Goal: Information Seeking & Learning: Learn about a topic

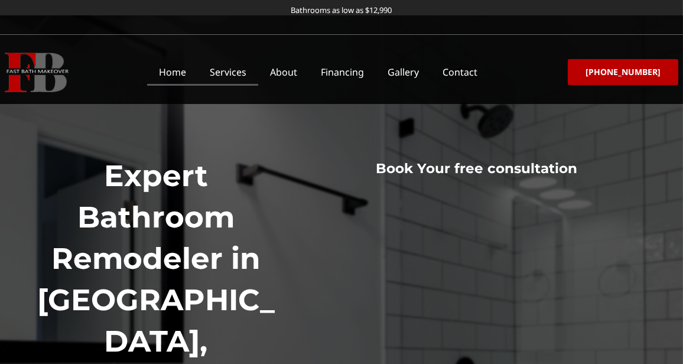
click at [246, 69] on link "Services" at bounding box center [228, 71] width 60 height 27
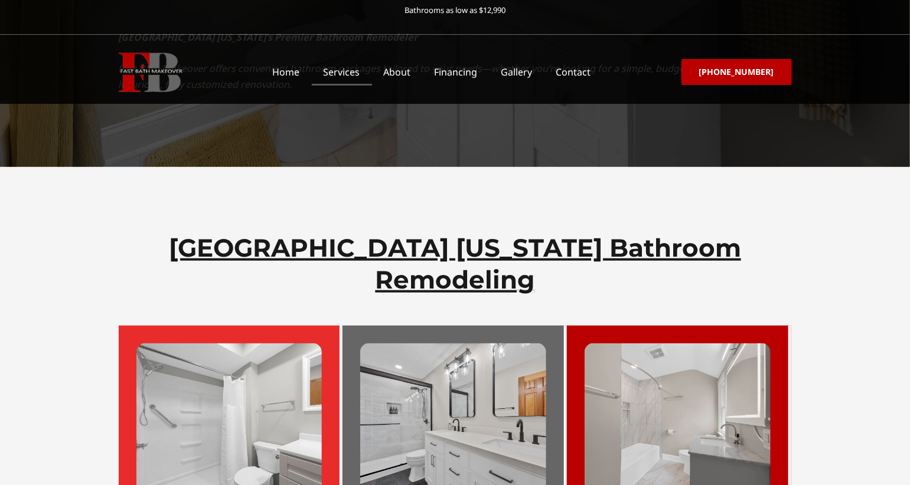
scroll to position [393, 0]
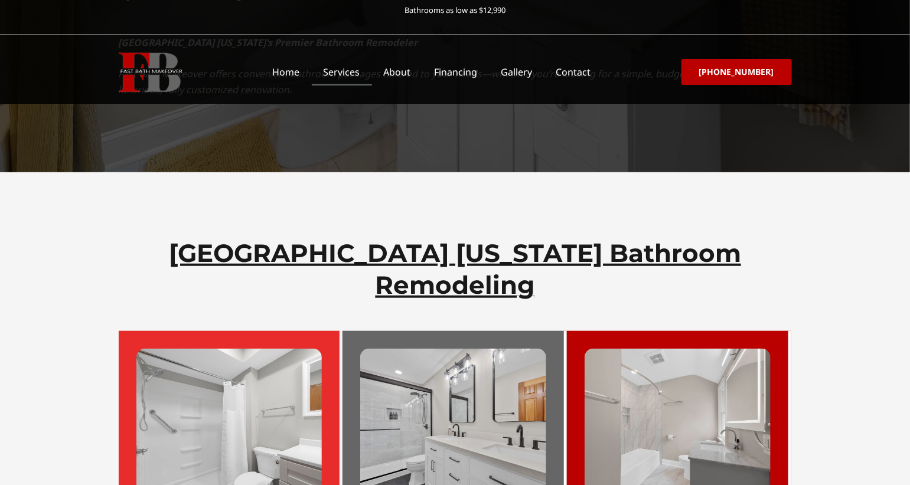
click at [682, 363] on img at bounding box center [678, 424] width 186 height 151
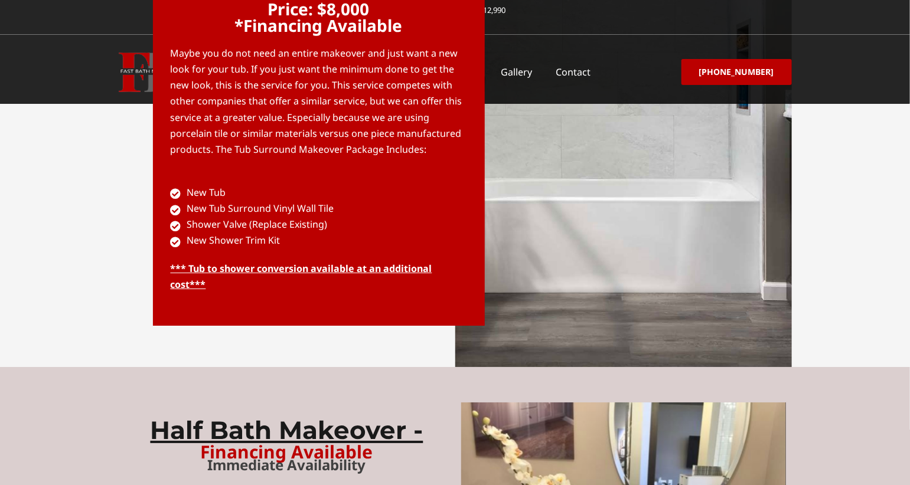
scroll to position [3464, 0]
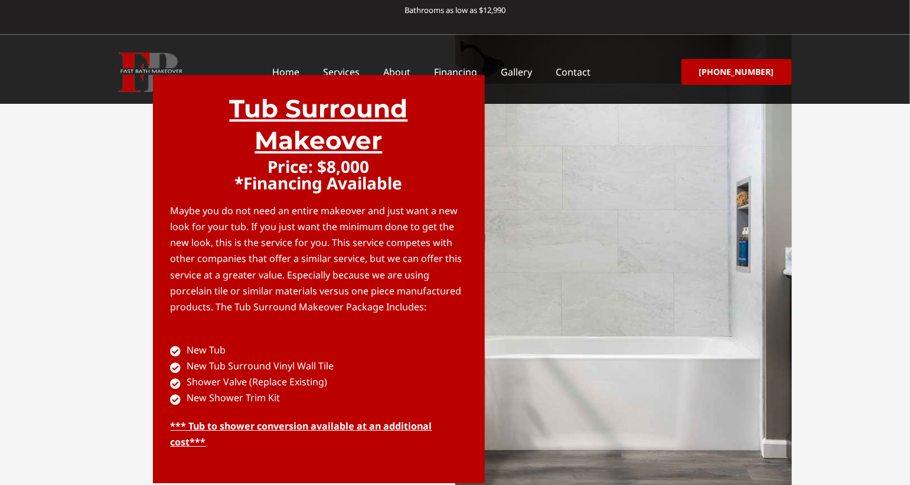
drag, startPoint x: 638, startPoint y: 47, endPoint x: 608, endPoint y: 54, distance: 30.9
click at [638, 47] on div "Bathrooms as low as $12,990 Home Services About Financing Gallery Contact Menu …" at bounding box center [455, 52] width 910 height 104
click at [528, 71] on link "Gallery" at bounding box center [517, 71] width 55 height 27
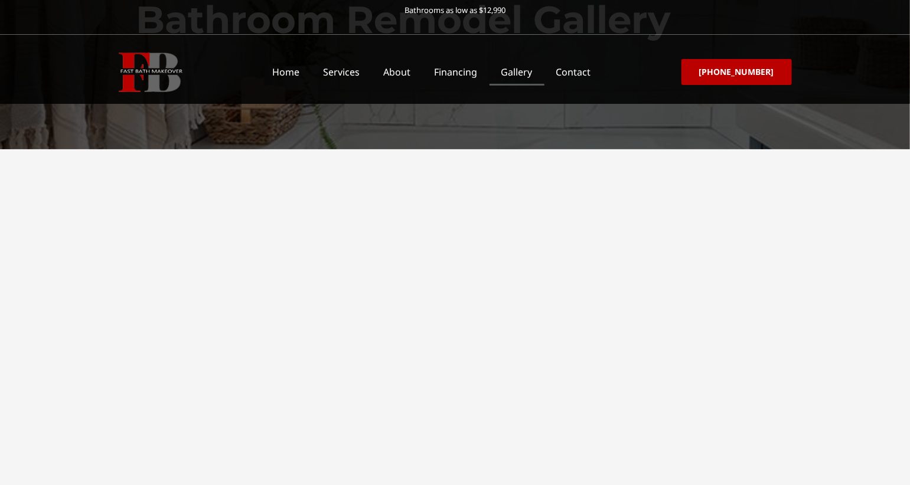
scroll to position [157, 0]
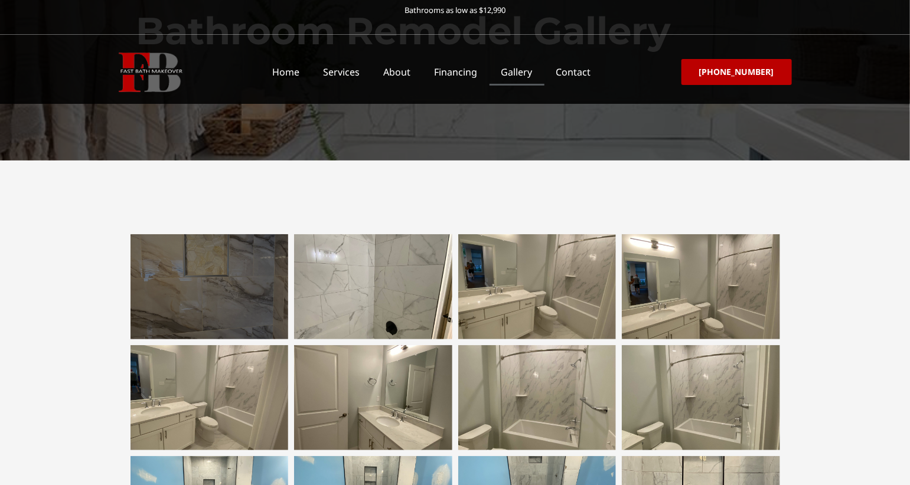
click at [221, 304] on div at bounding box center [210, 286] width 158 height 105
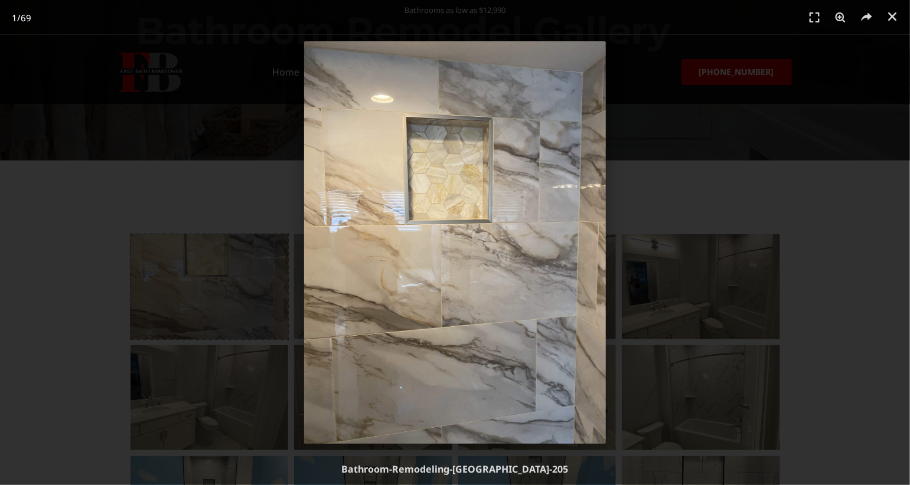
click at [177, 207] on div "1 / 69" at bounding box center [454, 242] width 827 height 403
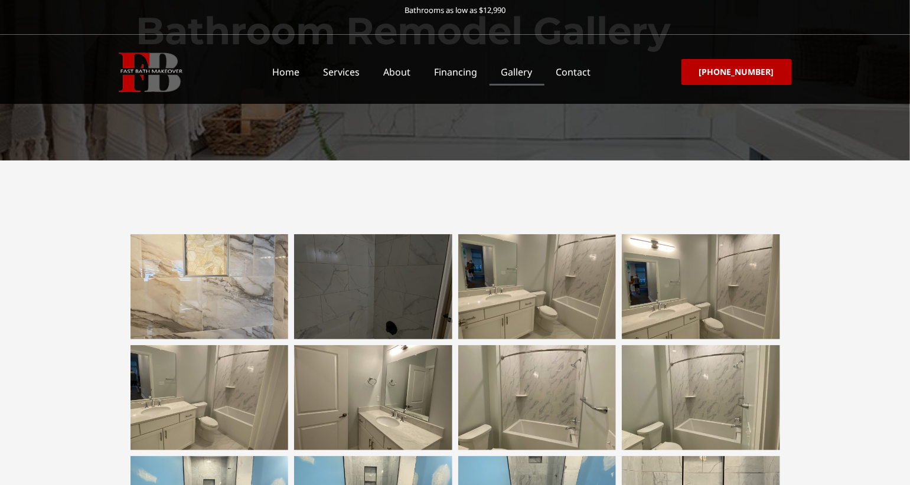
click at [357, 301] on div at bounding box center [373, 286] width 158 height 105
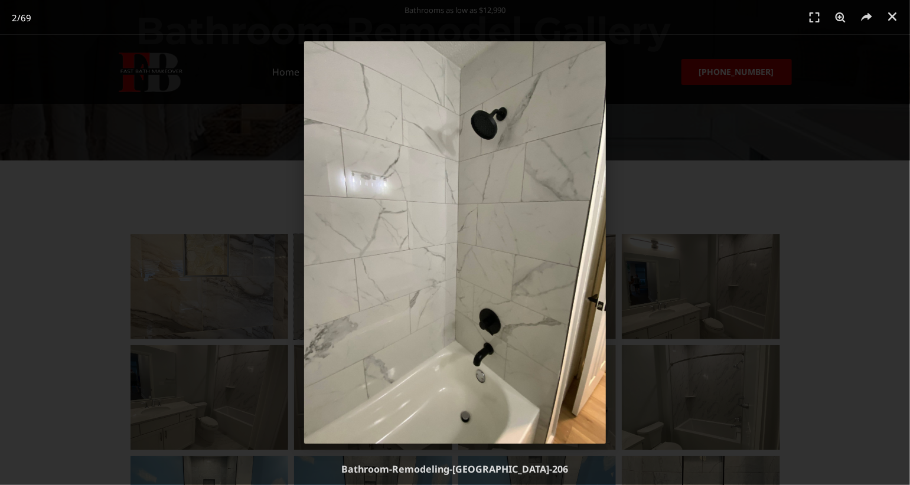
click at [166, 282] on div "2 / 69" at bounding box center [454, 242] width 827 height 403
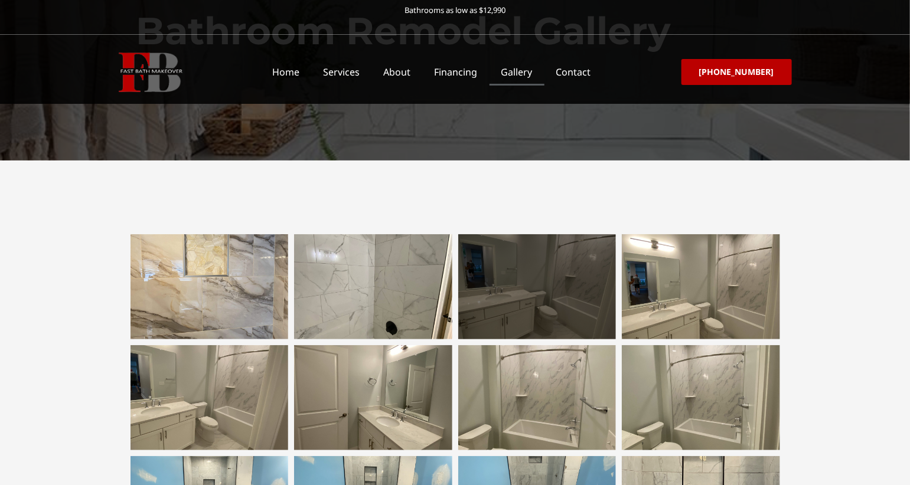
click at [552, 296] on div at bounding box center [537, 286] width 158 height 105
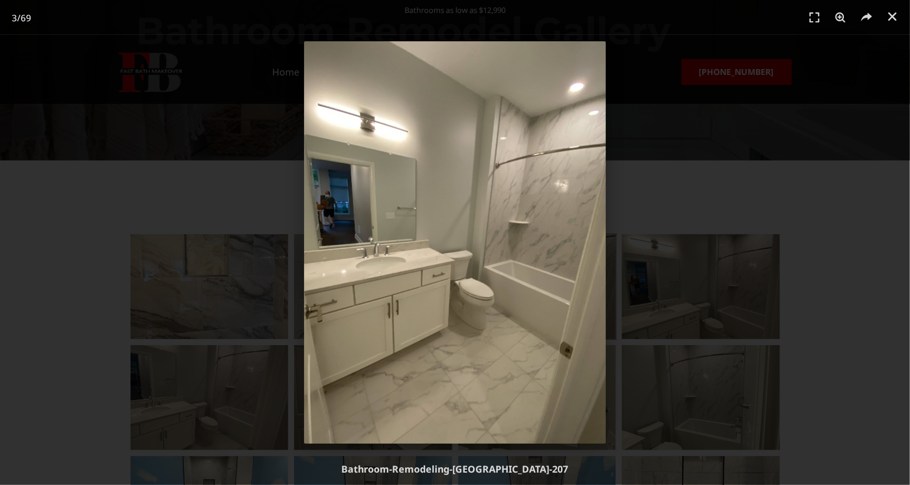
click at [201, 257] on div "3 / 69" at bounding box center [454, 242] width 827 height 403
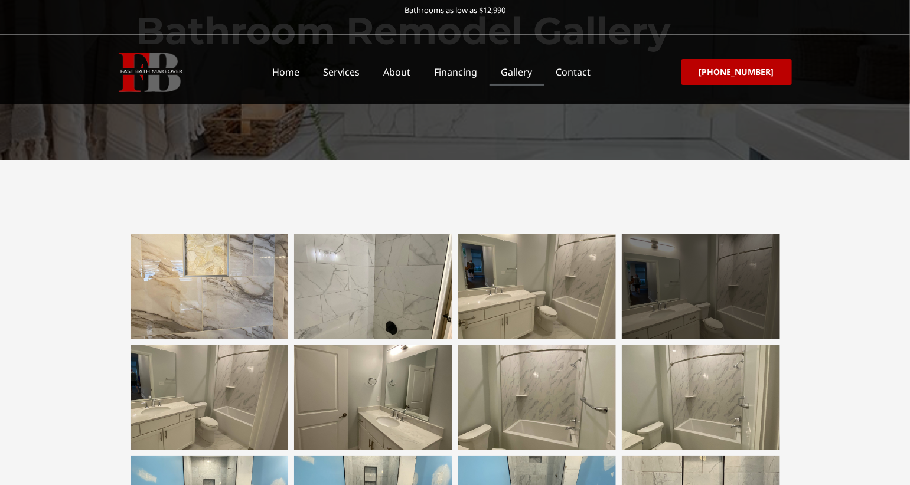
click at [709, 306] on div at bounding box center [701, 286] width 158 height 105
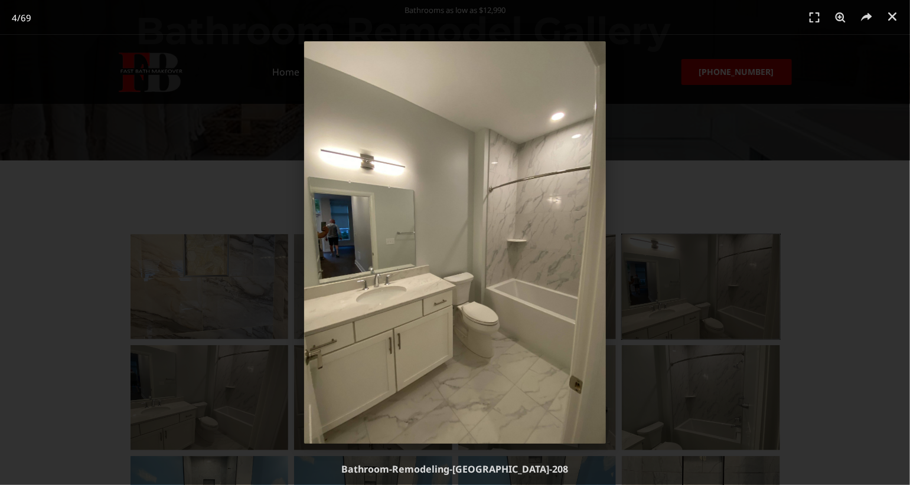
click at [178, 296] on div "4 / 69" at bounding box center [454, 242] width 827 height 403
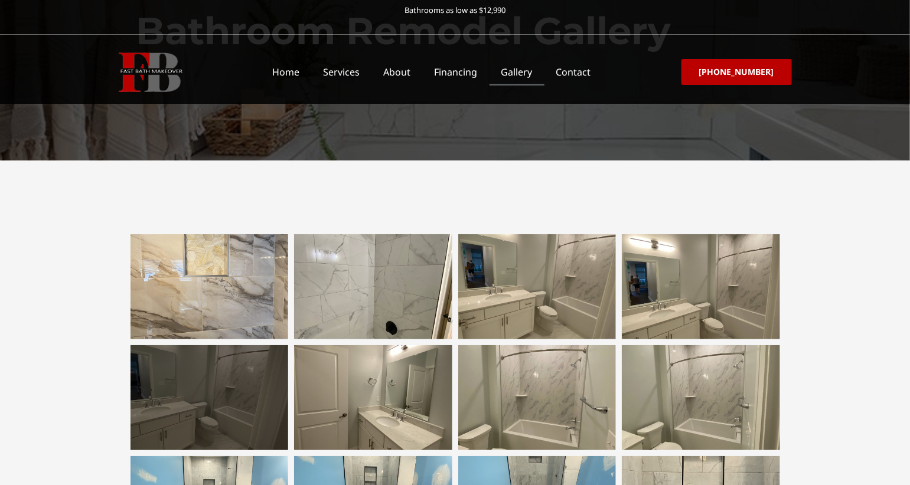
click at [185, 405] on div at bounding box center [210, 397] width 158 height 105
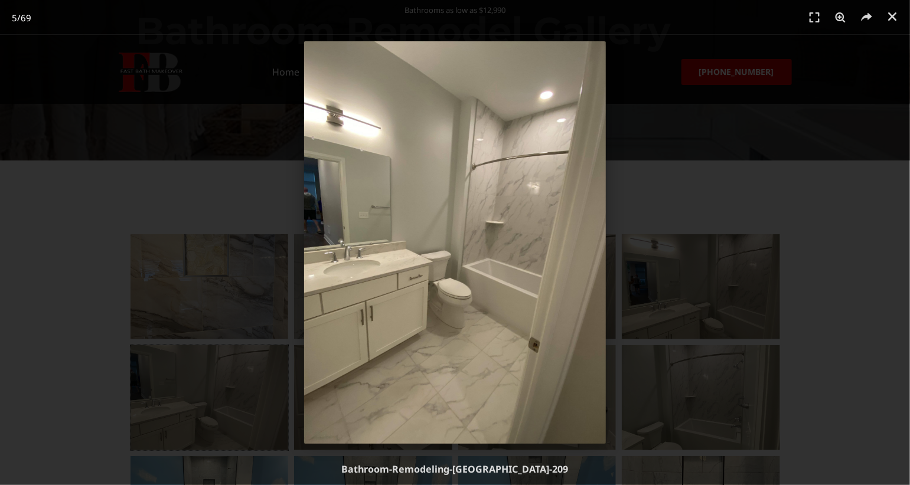
click at [181, 376] on div "5 / 69" at bounding box center [454, 242] width 827 height 403
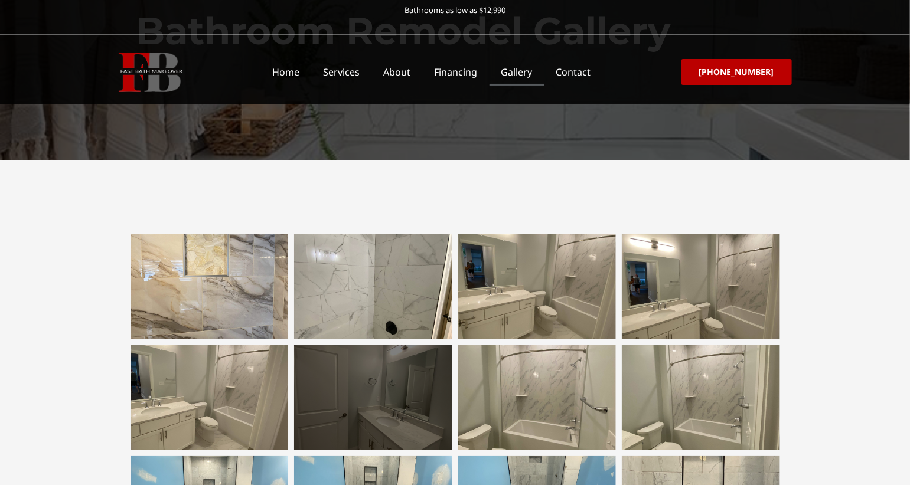
click at [369, 409] on div at bounding box center [373, 397] width 158 height 105
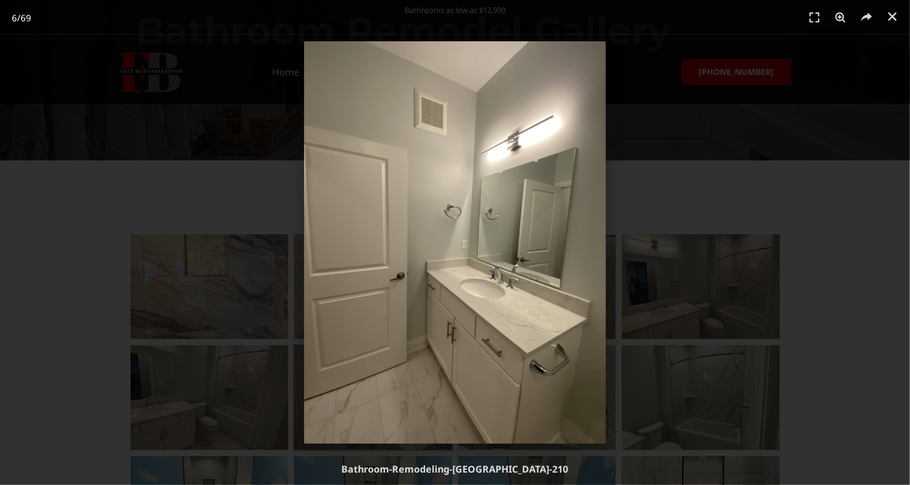
click at [171, 353] on div "6 / 69" at bounding box center [454, 242] width 827 height 403
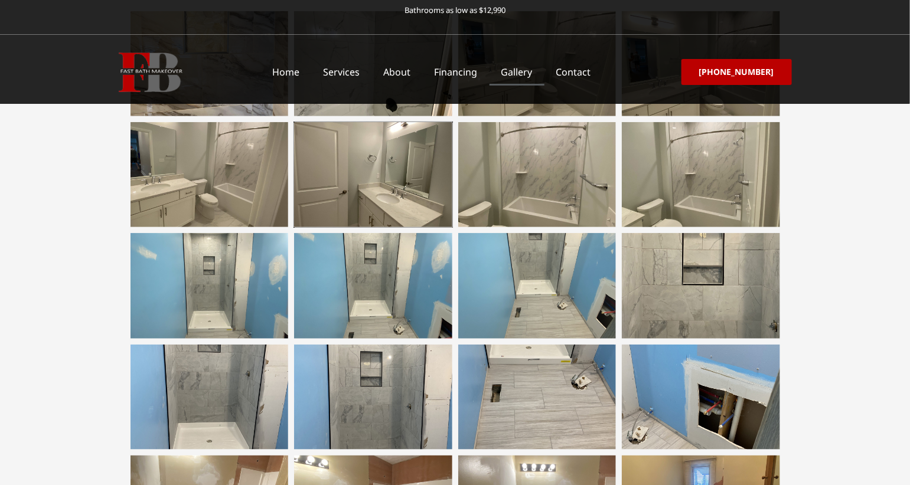
scroll to position [393, 0]
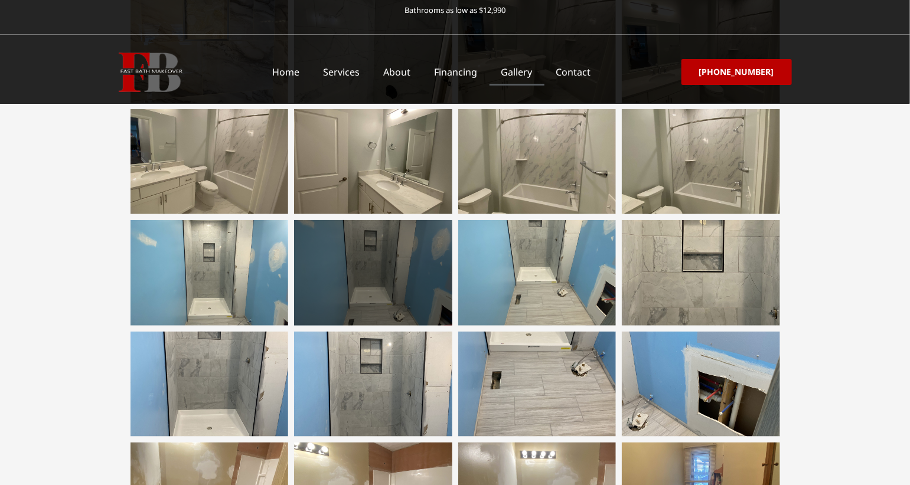
click at [376, 298] on div at bounding box center [373, 272] width 158 height 105
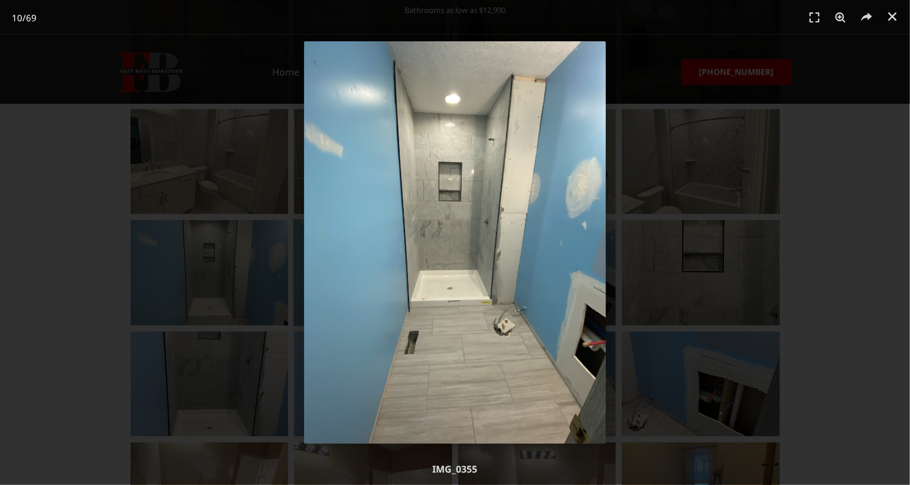
click at [142, 304] on div "10 / 69" at bounding box center [454, 242] width 827 height 403
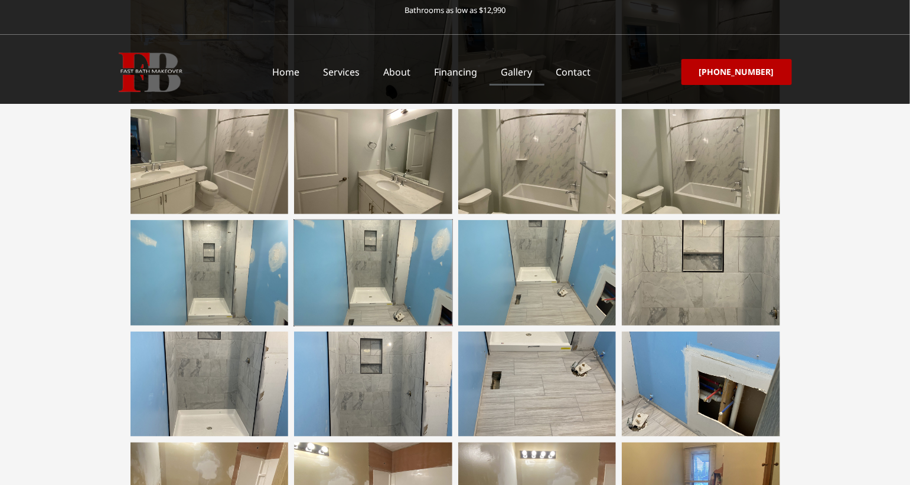
scroll to position [551, 0]
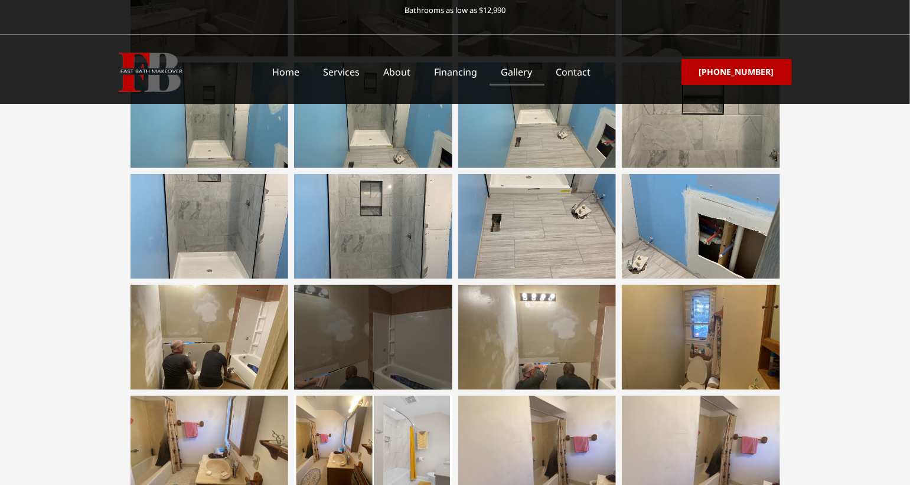
click at [422, 358] on div at bounding box center [373, 337] width 158 height 105
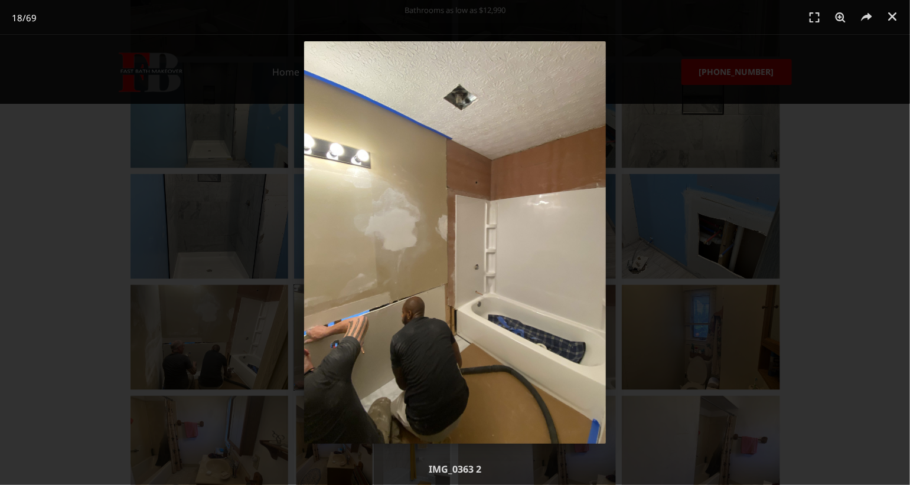
click at [69, 304] on div "18 / 69" at bounding box center [454, 242] width 827 height 403
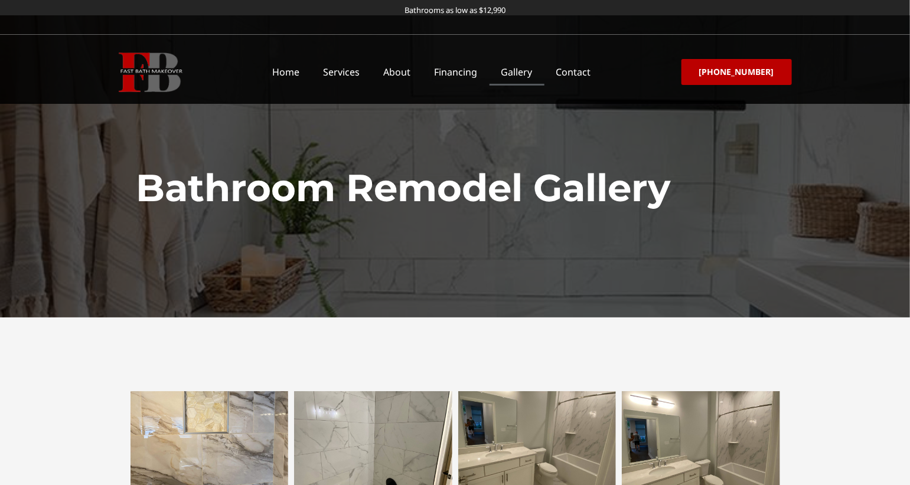
scroll to position [236, 0]
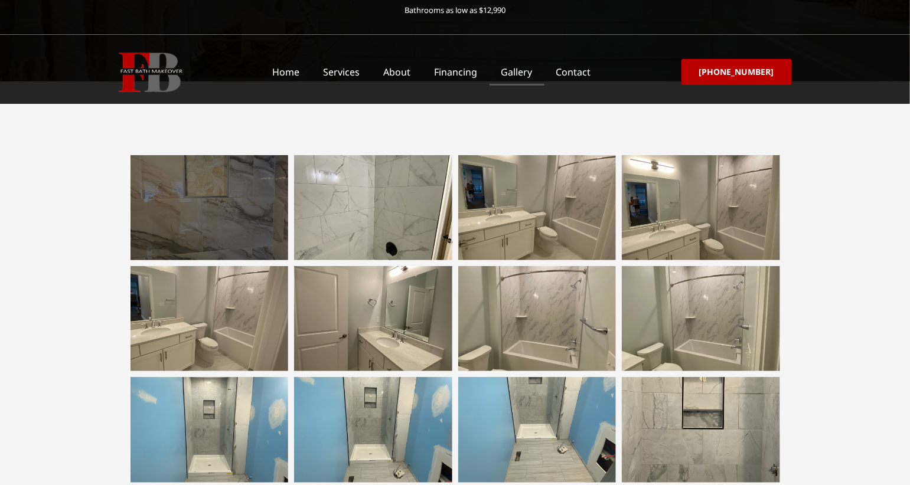
click at [251, 218] on div at bounding box center [210, 207] width 158 height 105
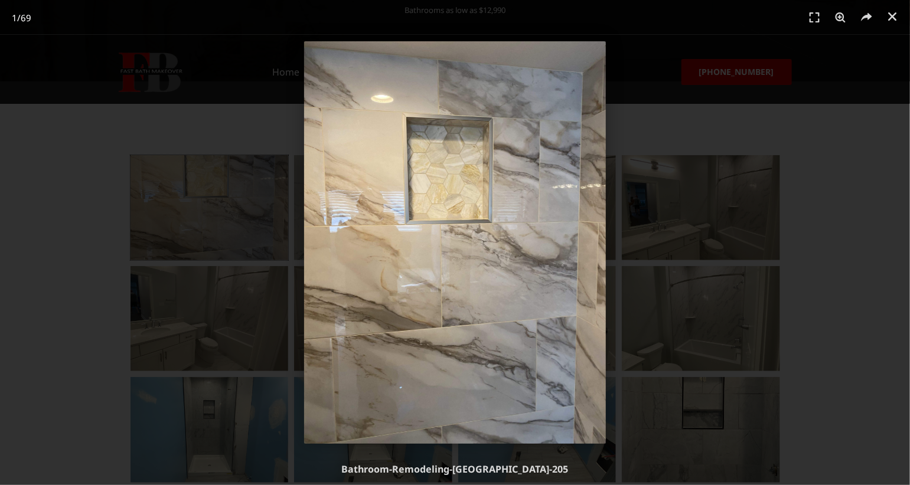
click at [875, 250] on div "1 / 69" at bounding box center [455, 242] width 910 height 485
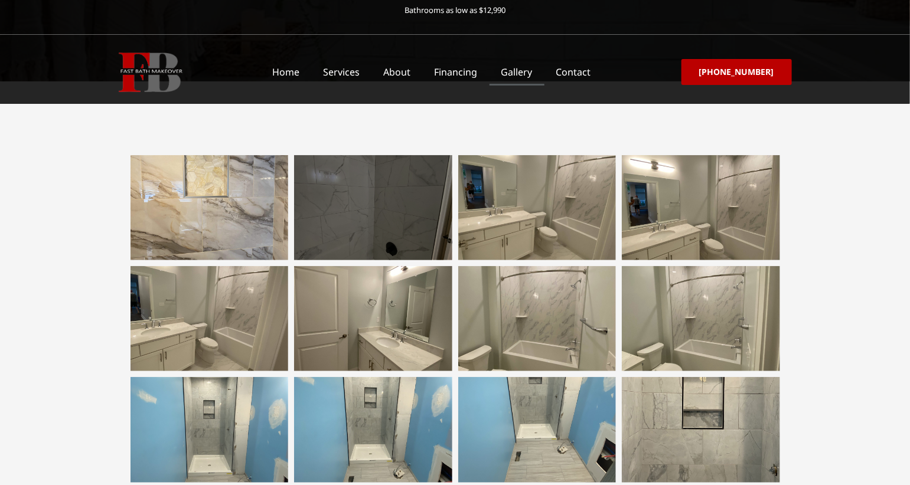
click at [355, 209] on div at bounding box center [373, 207] width 158 height 105
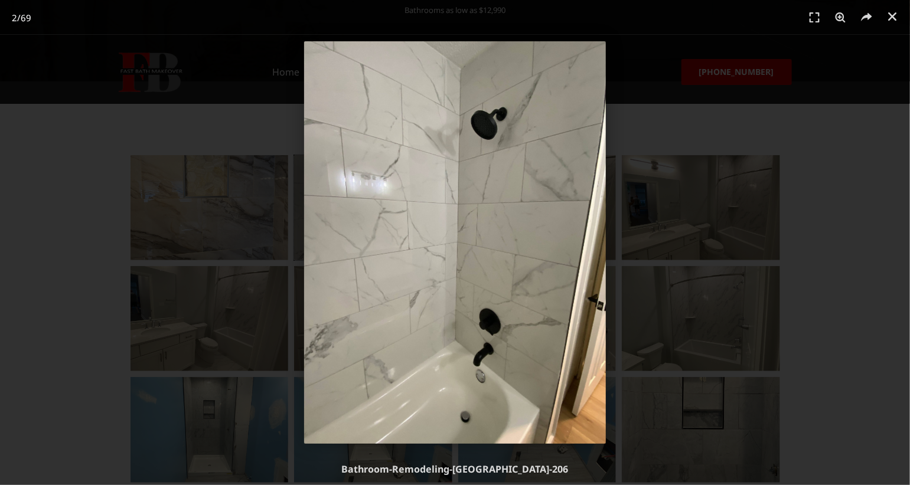
click at [602, 252] on img "2 / 69" at bounding box center [455, 242] width 302 height 403
click at [208, 240] on div "2 / 69" at bounding box center [454, 242] width 827 height 403
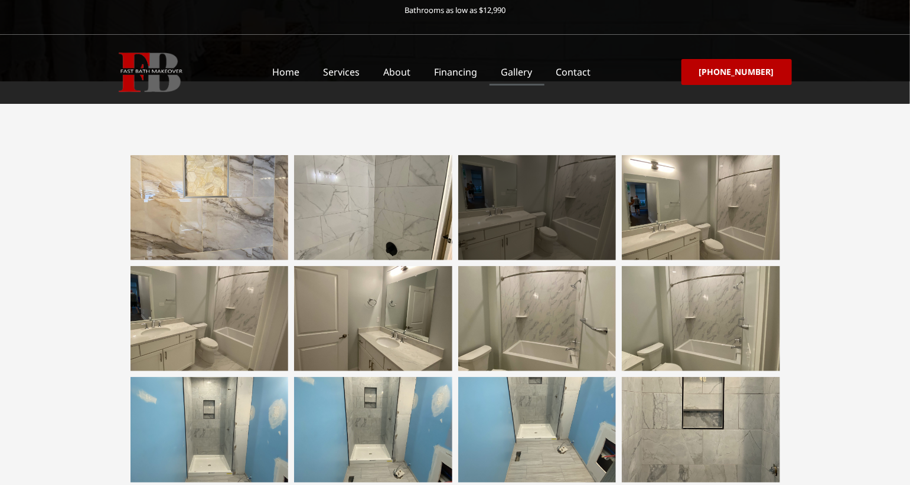
click at [558, 218] on div at bounding box center [537, 207] width 158 height 105
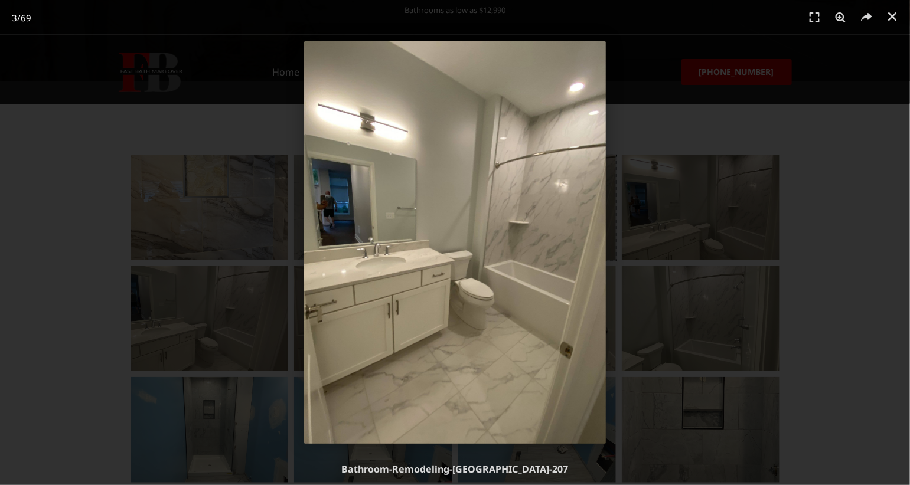
click at [851, 339] on div "3 / 69" at bounding box center [454, 242] width 827 height 403
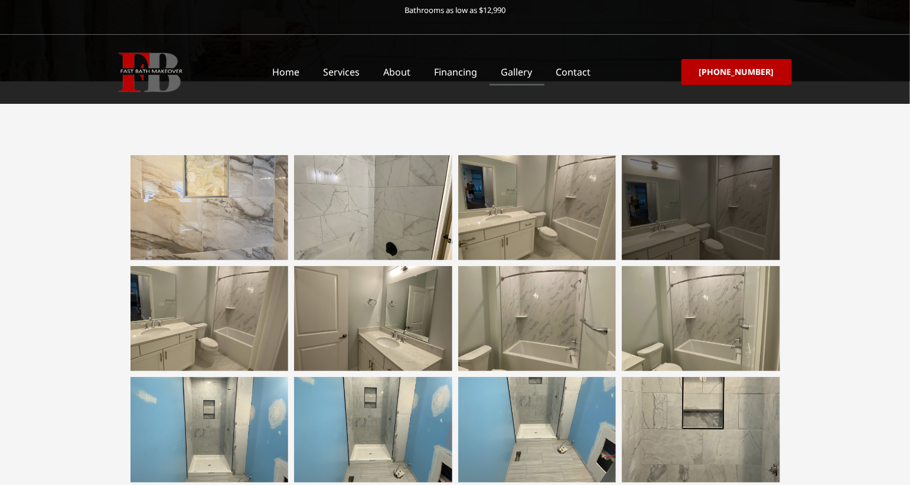
click at [681, 226] on div at bounding box center [701, 207] width 158 height 105
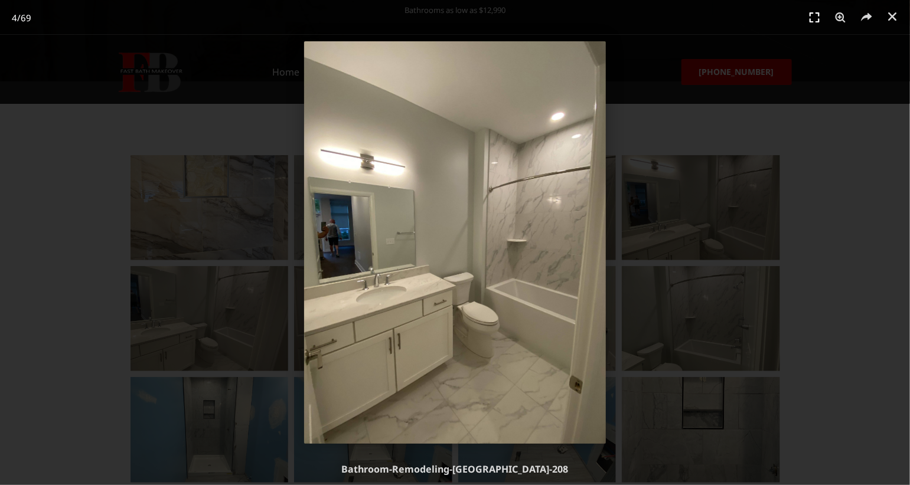
click at [816, 19] on icon "Fullscreen" at bounding box center [814, 18] width 18 height 18
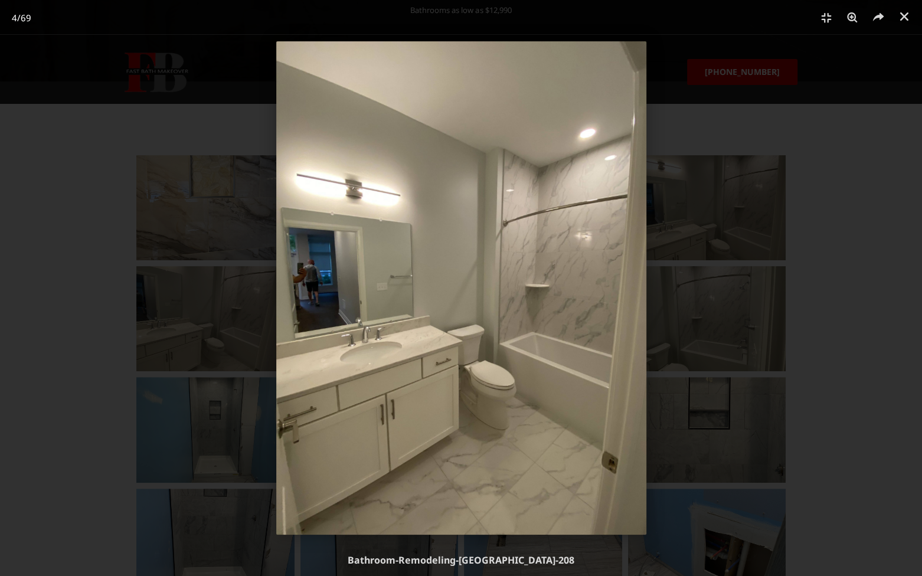
click at [854, 263] on div "4 / 69" at bounding box center [461, 288] width 840 height 494
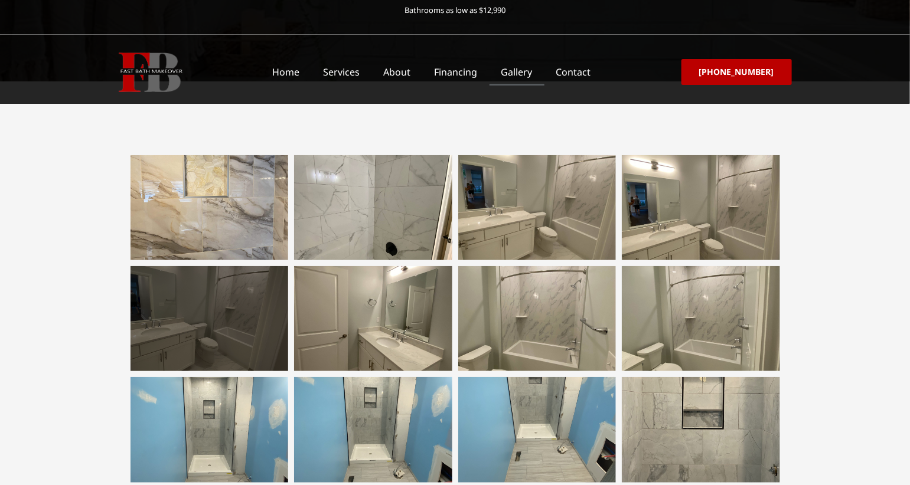
click at [149, 340] on div at bounding box center [210, 318] width 158 height 105
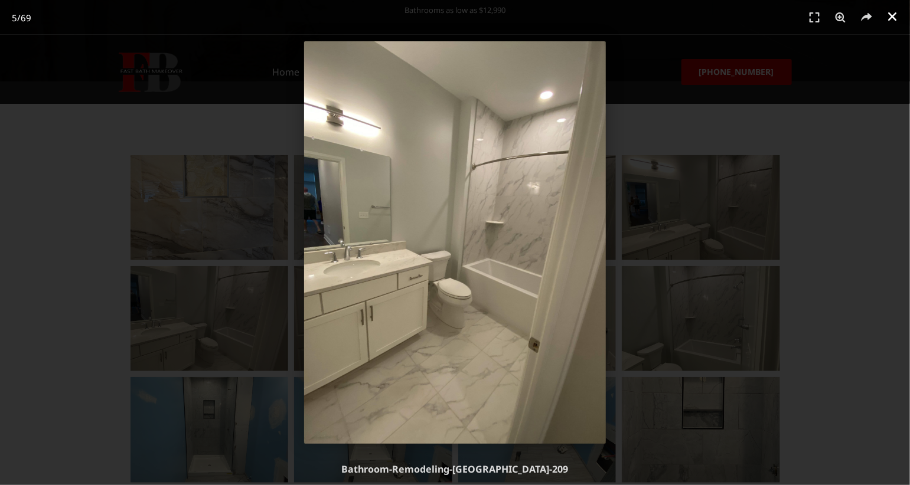
click at [892, 18] on icon "Close (Esc)" at bounding box center [892, 17] width 12 height 12
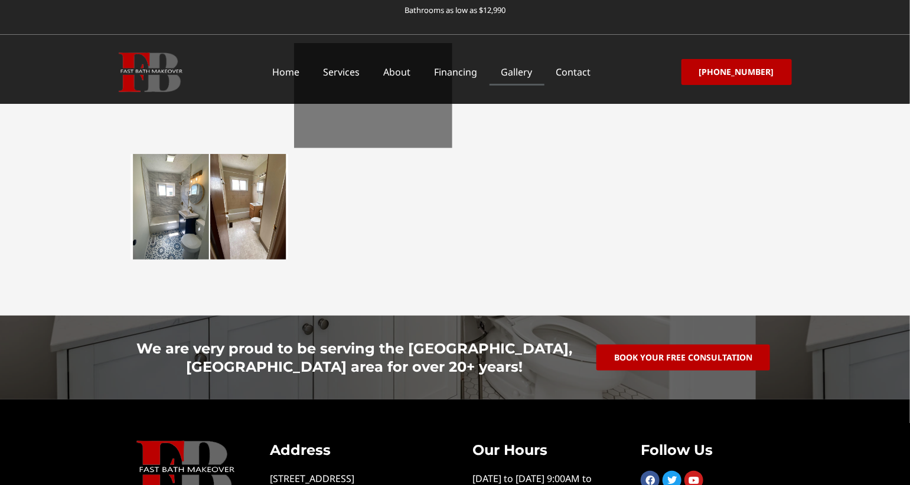
scroll to position [2044, 0]
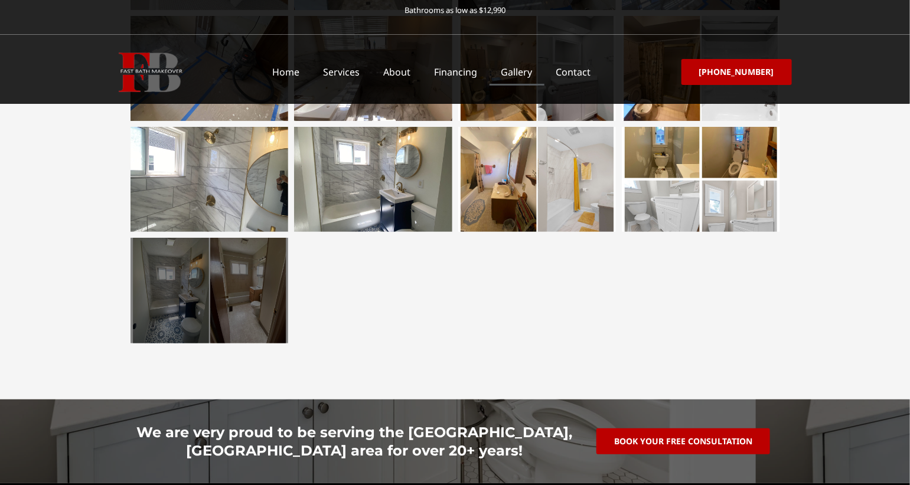
click at [240, 276] on div at bounding box center [210, 290] width 158 height 105
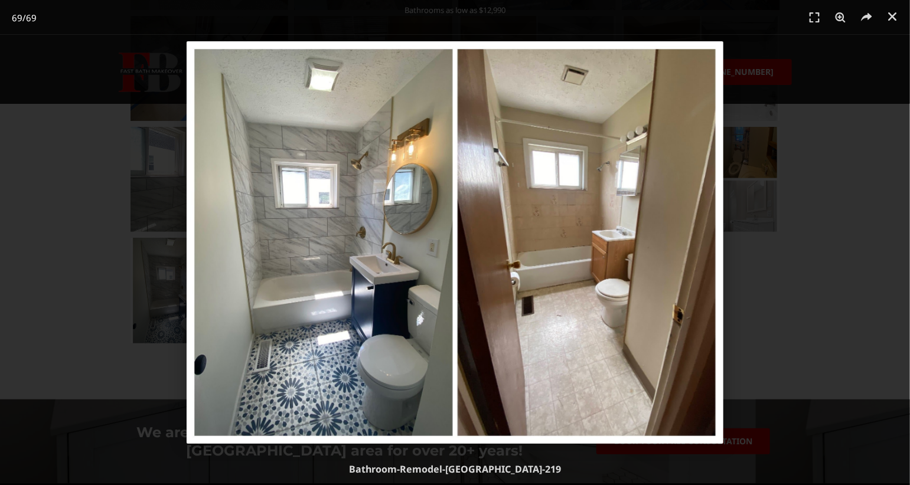
click at [29, 21] on span "69 / 69" at bounding box center [24, 18] width 25 height 14
click at [15, 18] on span "69" at bounding box center [17, 18] width 11 height 12
click at [37, 14] on span "69" at bounding box center [31, 18] width 11 height 12
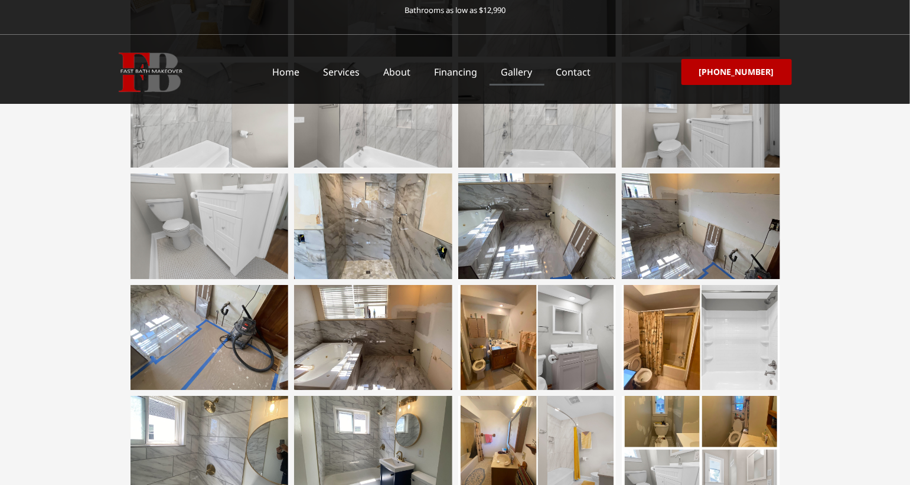
scroll to position [1729, 0]
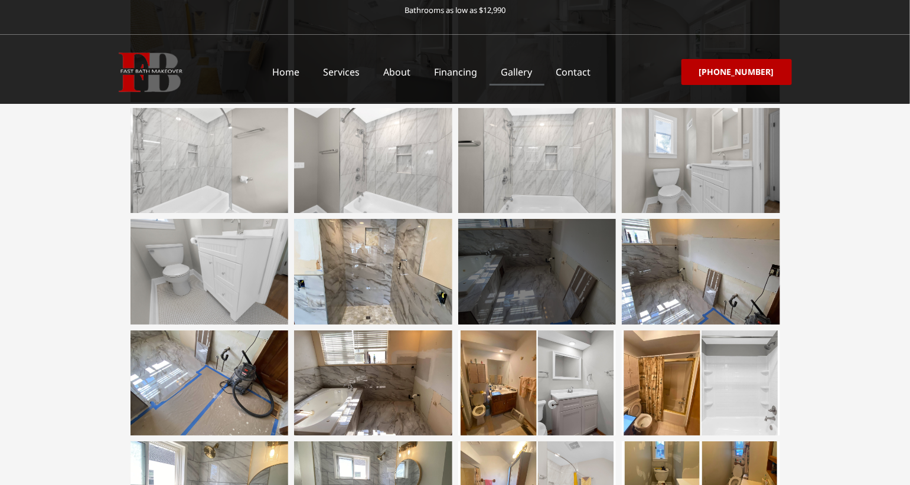
click at [508, 278] on div at bounding box center [537, 271] width 158 height 105
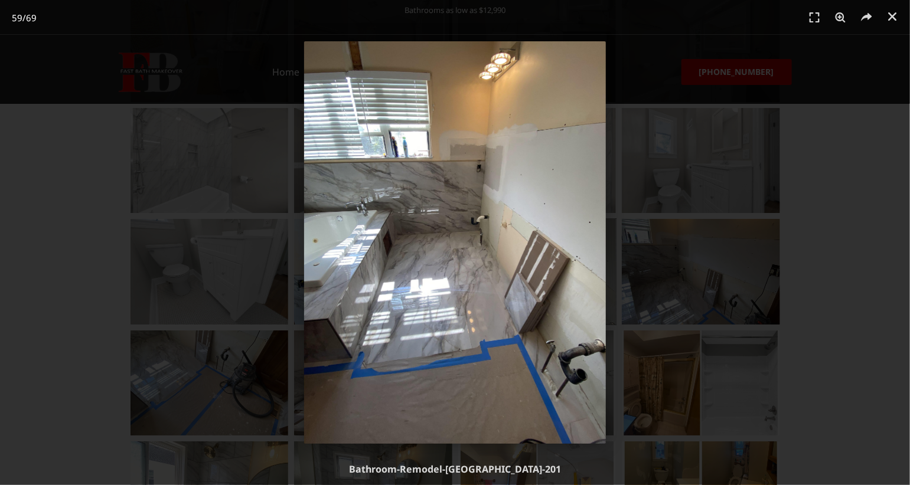
click at [803, 255] on div "59 / 69" at bounding box center [454, 242] width 827 height 403
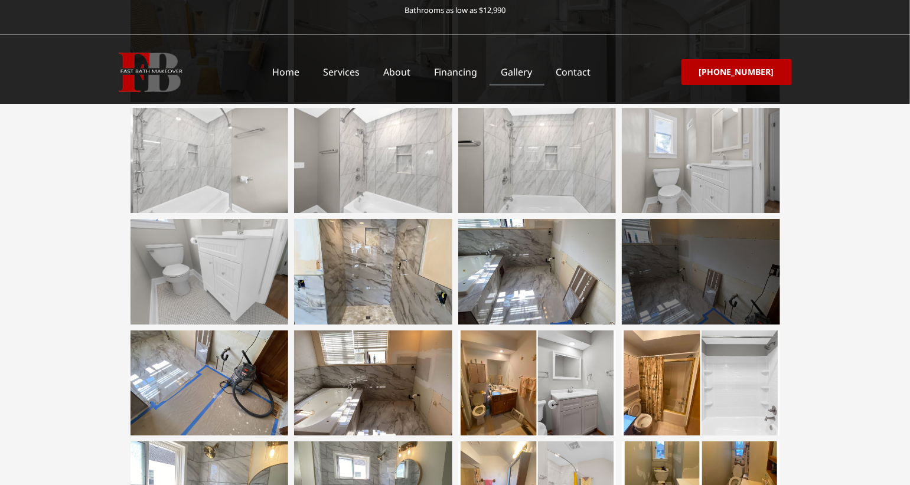
click at [683, 283] on div at bounding box center [701, 271] width 158 height 105
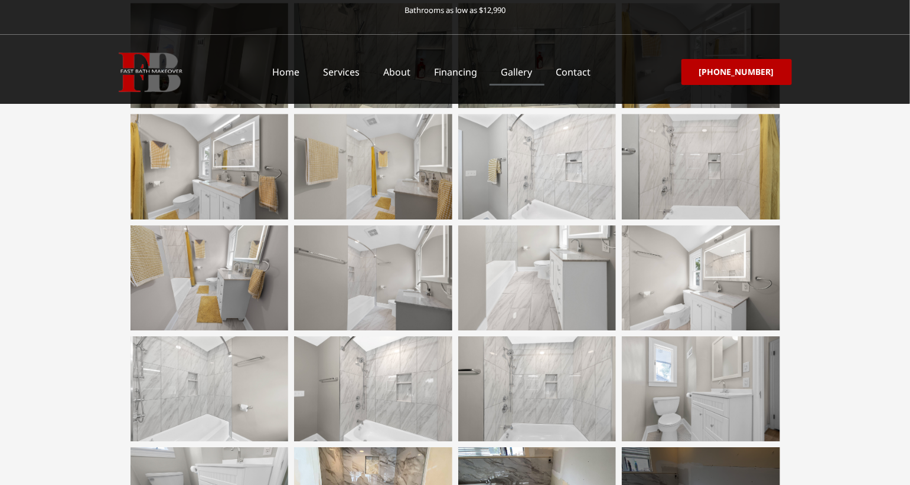
scroll to position [1493, 0]
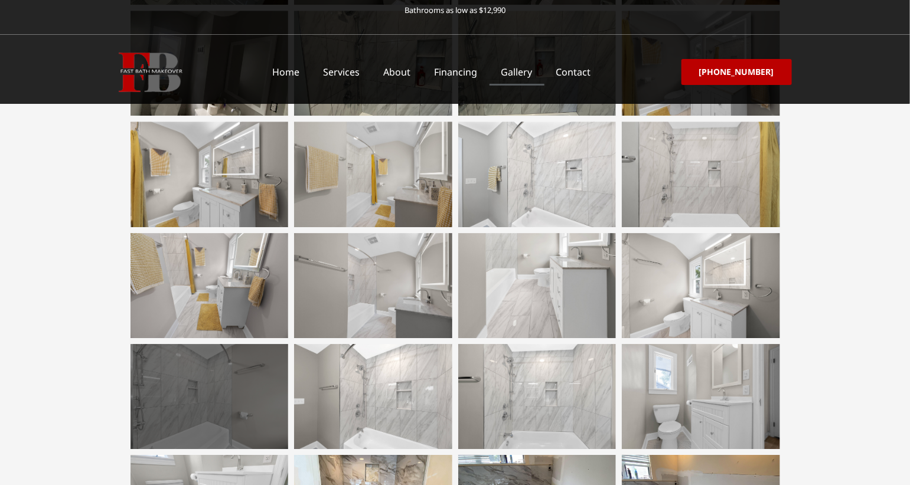
click at [178, 373] on div at bounding box center [210, 396] width 158 height 105
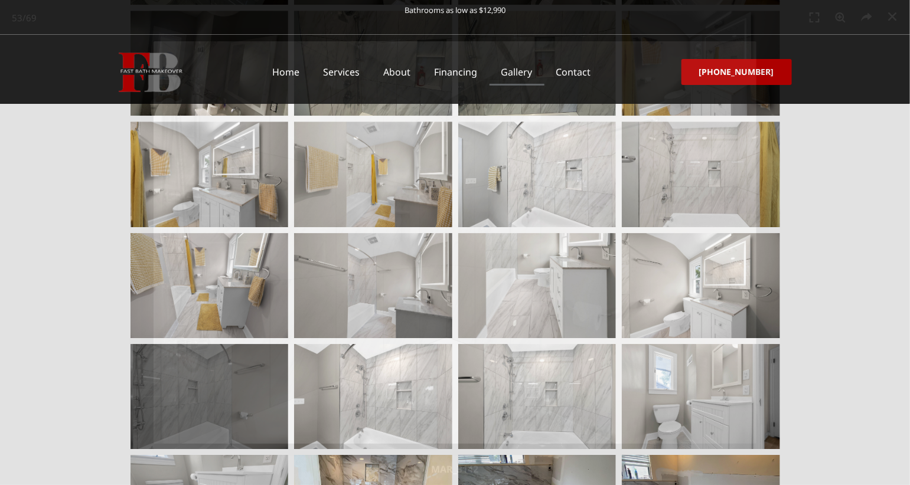
click at [178, 373] on img "53 / 69" at bounding box center [456, 242] width 604 height 403
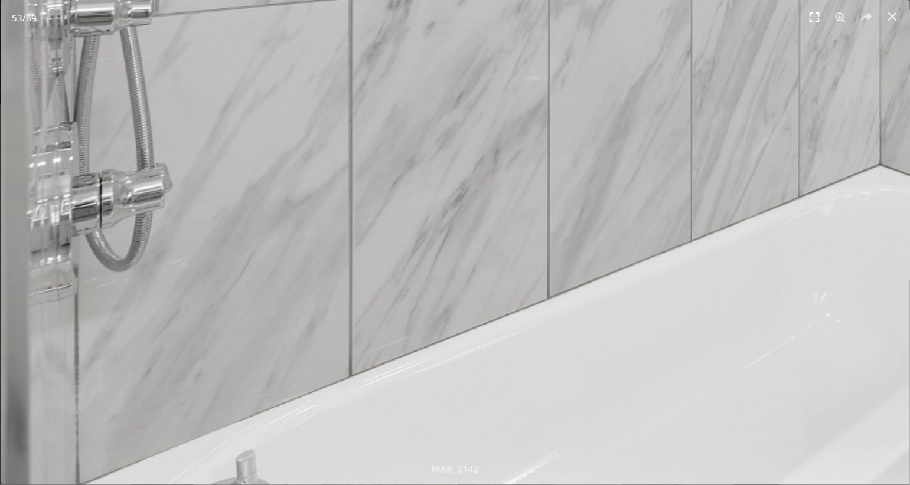
click at [815, 17] on icon "Fullscreen" at bounding box center [814, 18] width 18 height 18
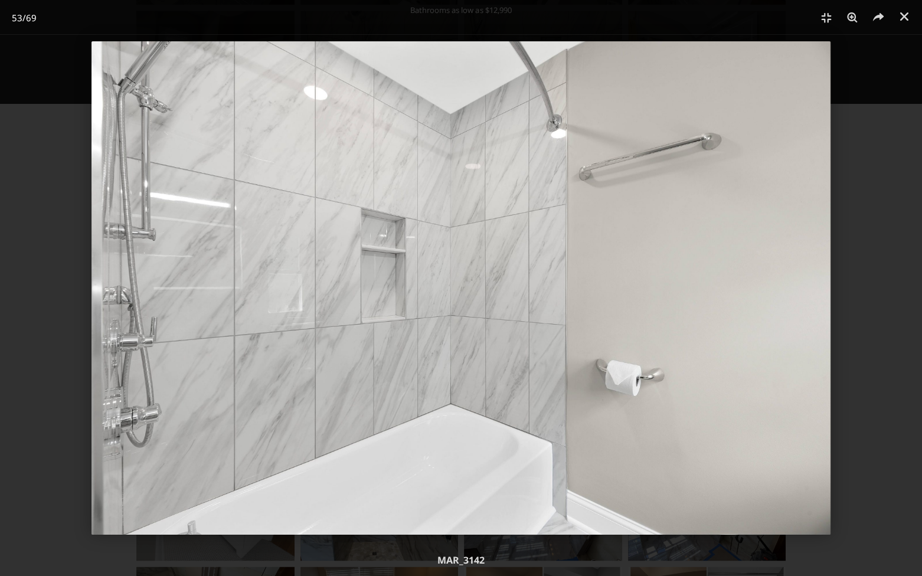
click at [740, 303] on img "53 / 69" at bounding box center [461, 288] width 739 height 494
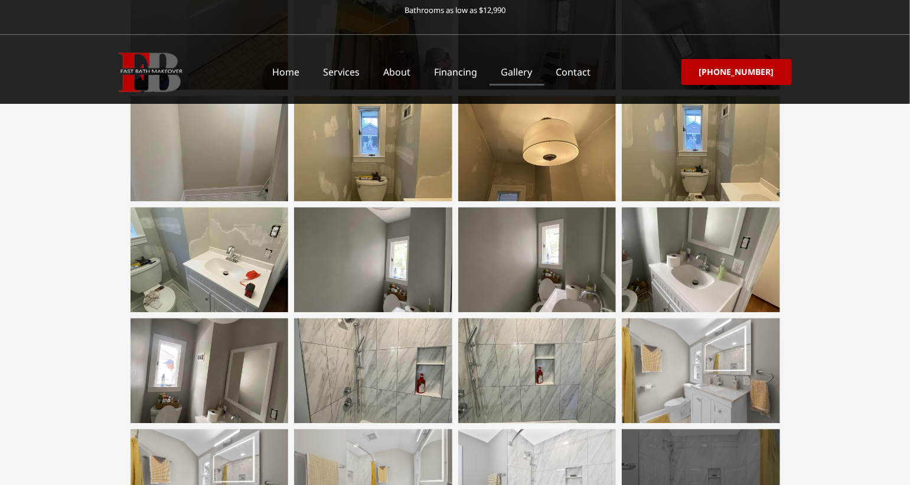
scroll to position [1099, 0]
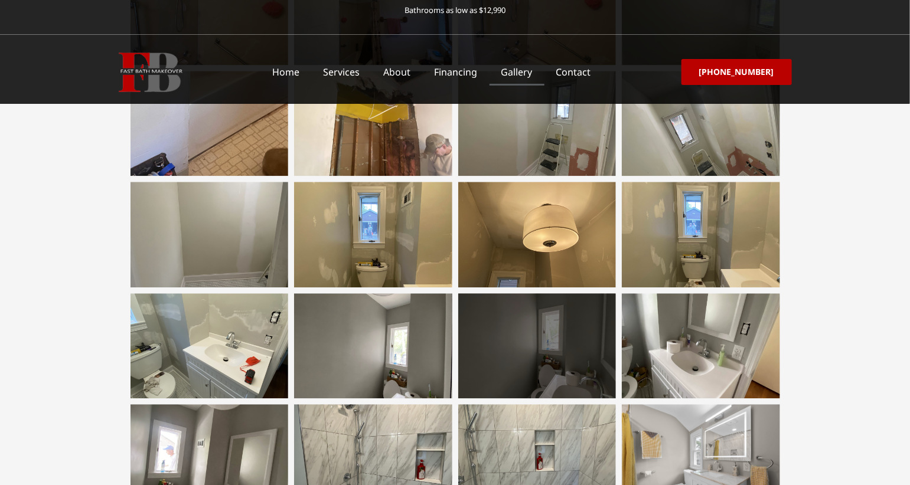
click at [566, 369] on div at bounding box center [537, 345] width 158 height 105
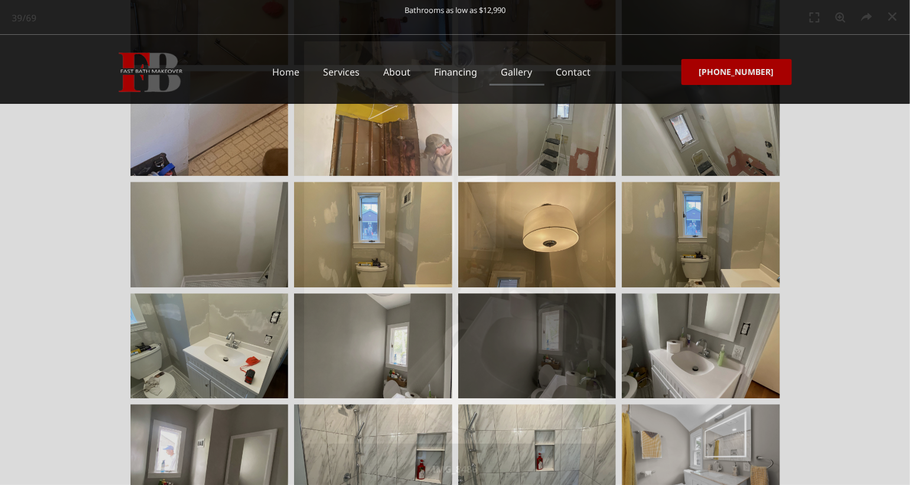
click at [566, 369] on img "39 / 69" at bounding box center [455, 242] width 302 height 403
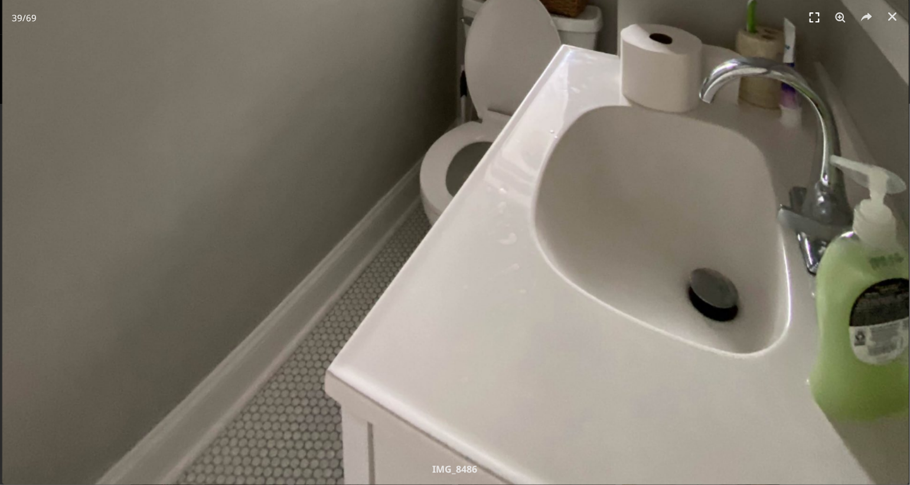
click at [814, 19] on icon "Fullscreen" at bounding box center [814, 18] width 18 height 18
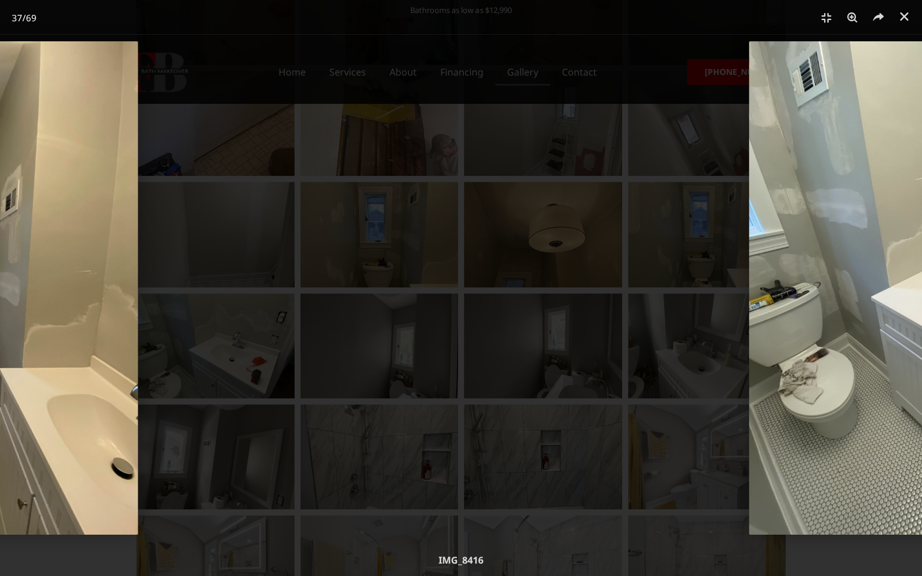
click at [579, 422] on div "37 / 69" at bounding box center [934, 288] width 840 height 494
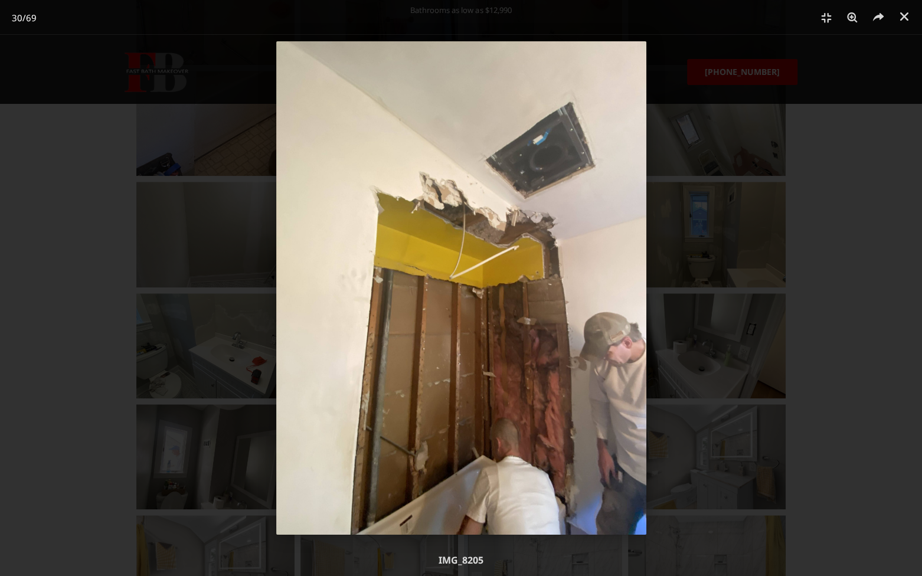
click at [118, 435] on div "30 / 69" at bounding box center [461, 288] width 840 height 494
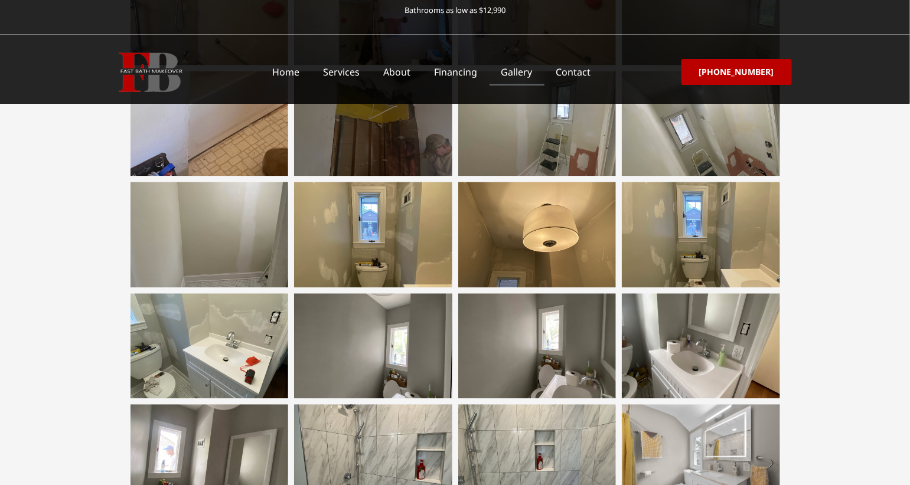
click at [393, 141] on div at bounding box center [373, 123] width 158 height 105
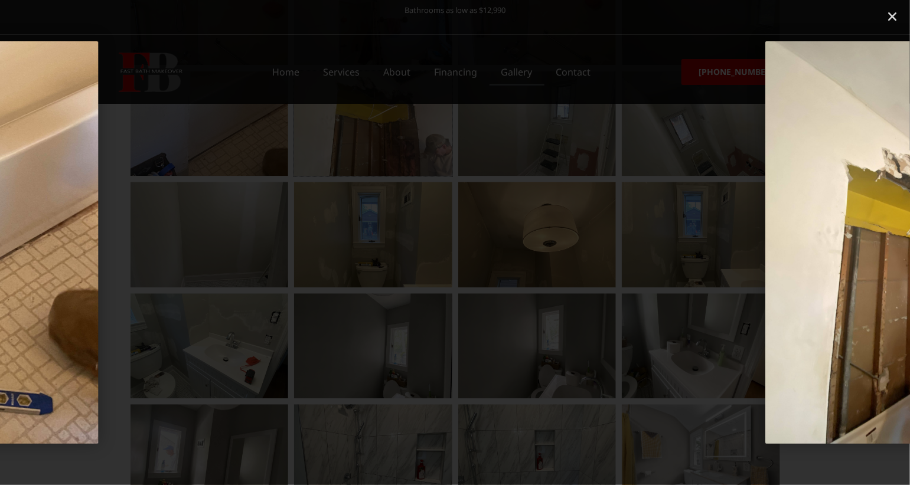
click at [586, 286] on div "30 / 69" at bounding box center [916, 242] width 827 height 403
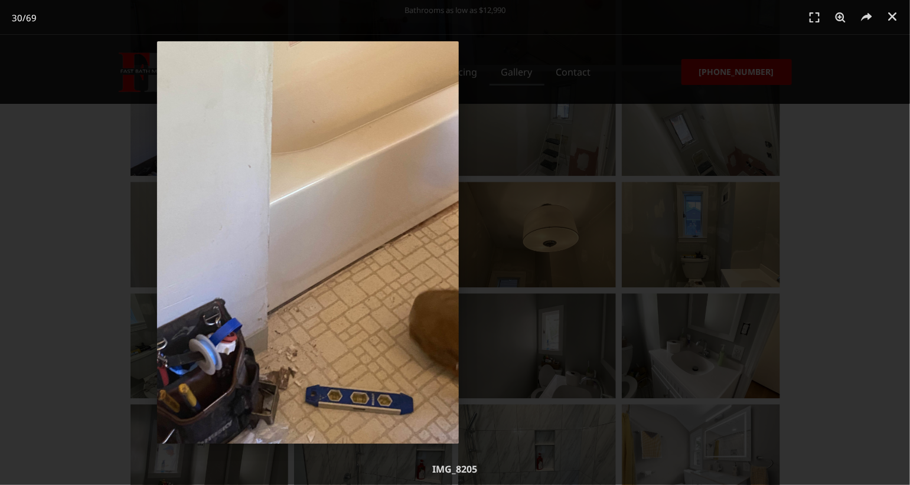
click at [909, 297] on html "Skip to content Bathrooms as low as $12,990 Home Services About Financing Galle…" at bounding box center [455, 244] width 910 height 2687
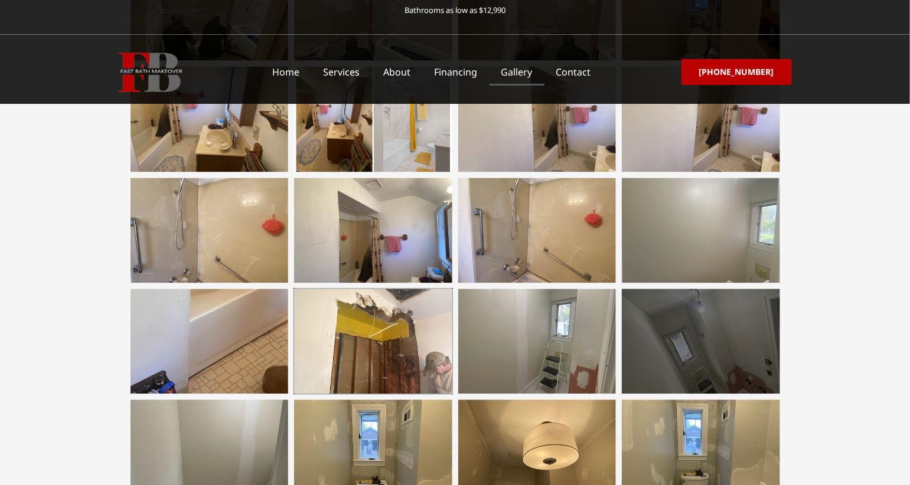
scroll to position [863, 0]
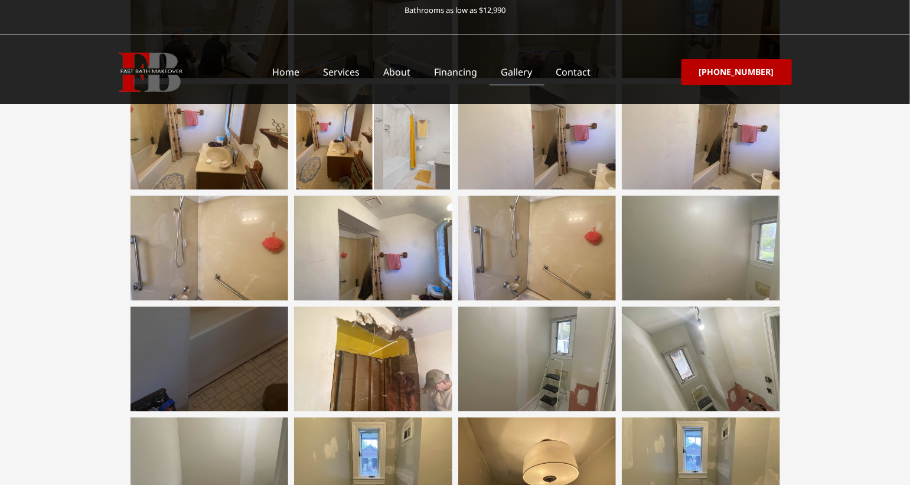
click at [182, 353] on div at bounding box center [210, 359] width 158 height 105
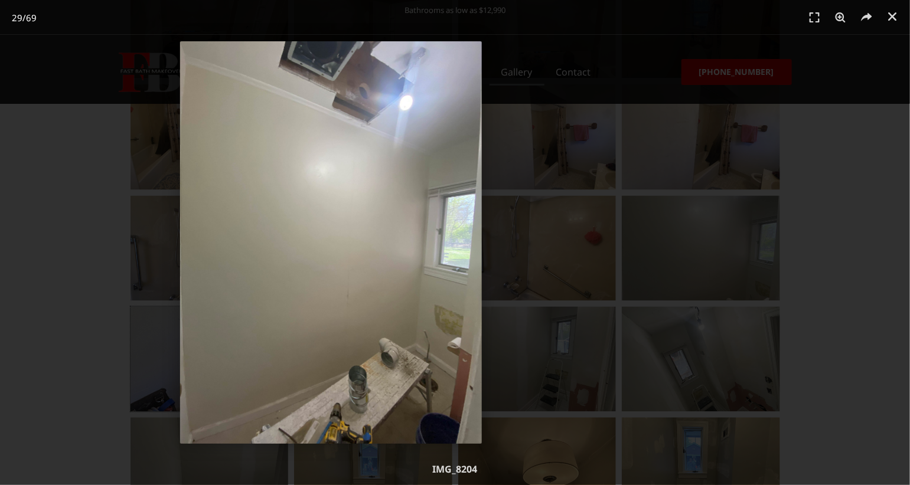
click at [909, 287] on html "Skip to content Bathrooms as low as $12,990 Home Services About Financing Galle…" at bounding box center [455, 480] width 910 height 2687
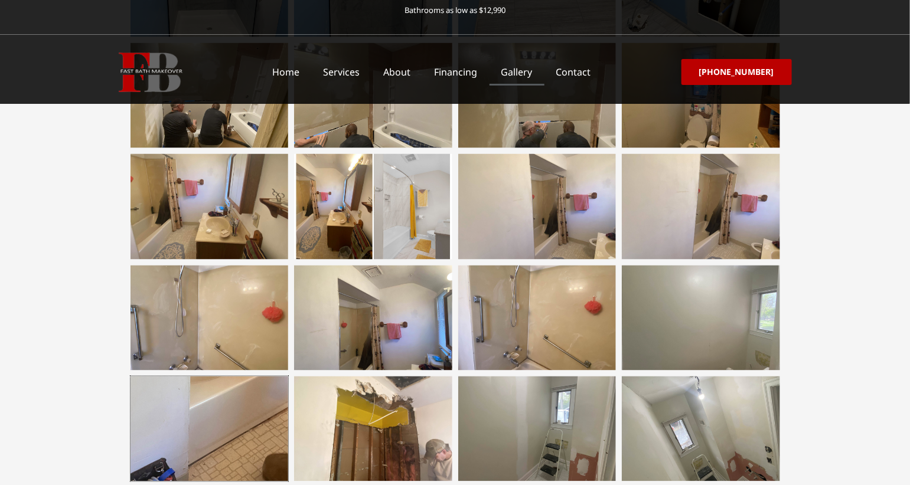
scroll to position [706, 0]
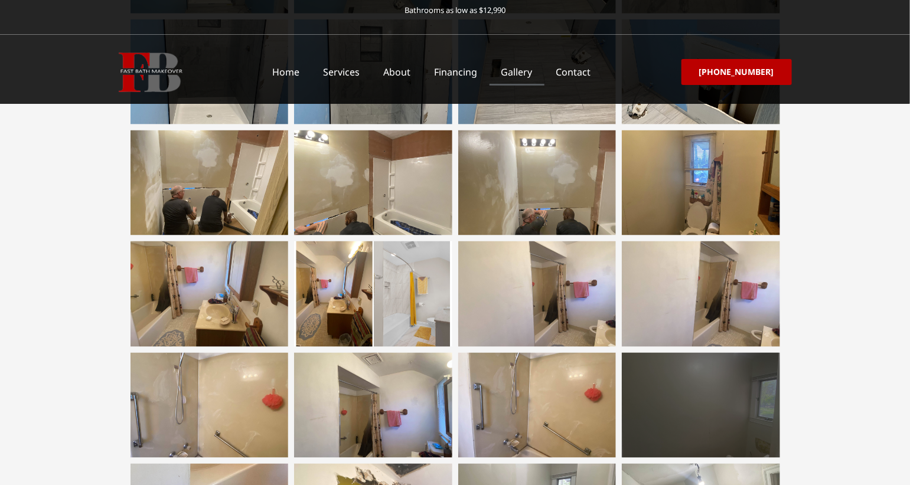
click at [701, 415] on div at bounding box center [701, 405] width 158 height 105
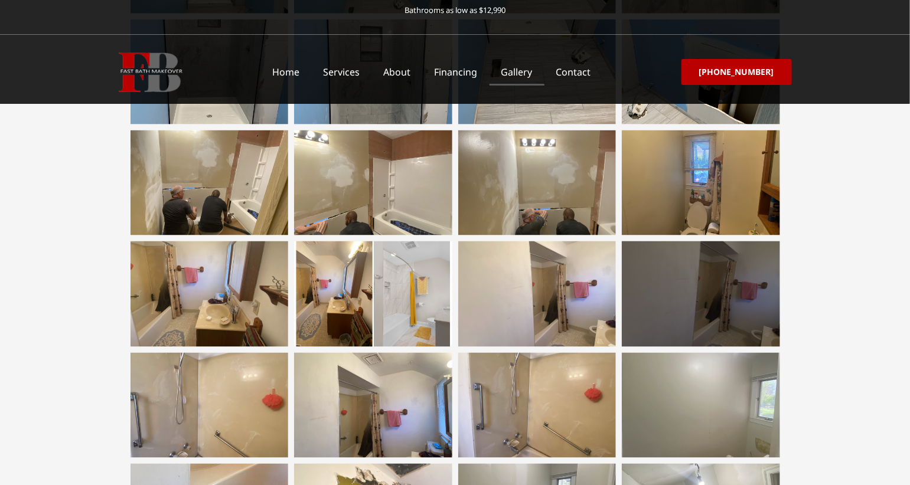
click at [736, 296] on div at bounding box center [701, 294] width 158 height 105
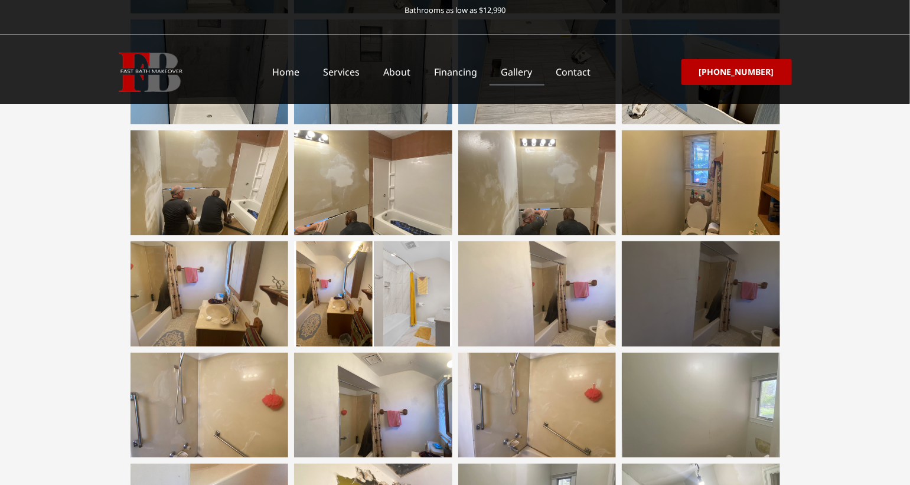
click at [701, 291] on div at bounding box center [701, 294] width 158 height 105
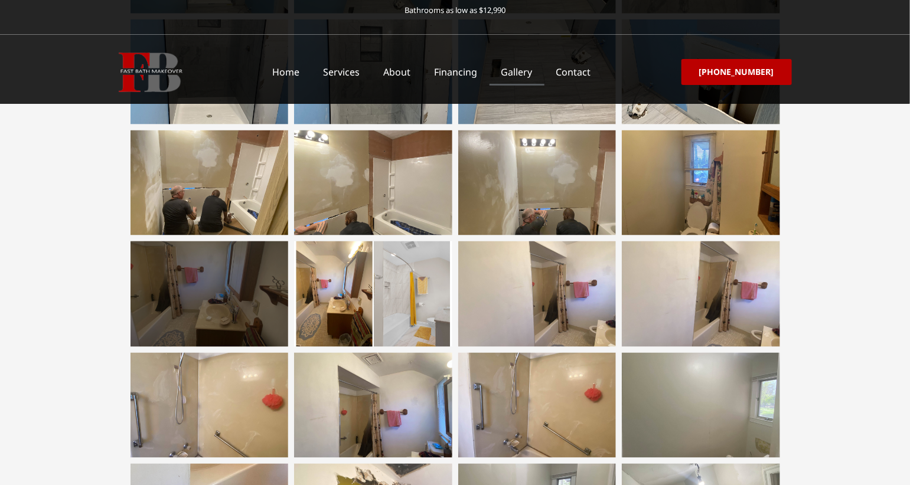
click at [210, 296] on div at bounding box center [210, 294] width 158 height 105
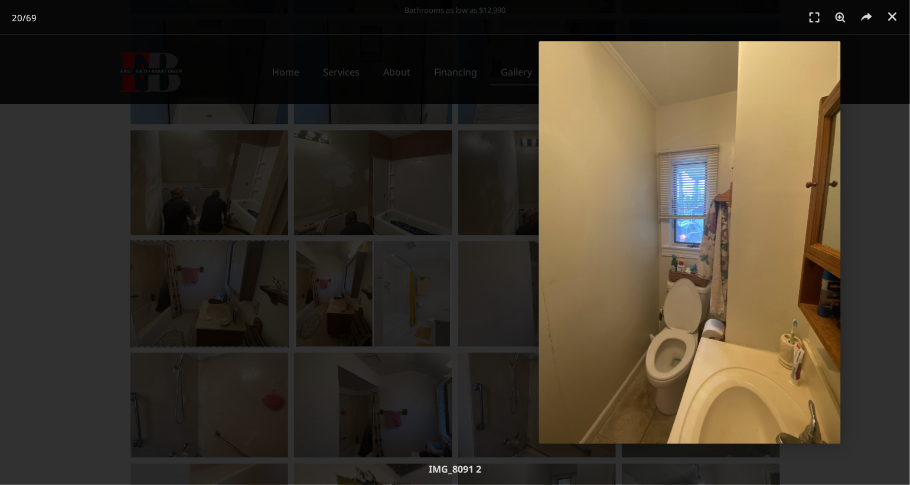
click at [307, 339] on div "20 / 69" at bounding box center [689, 242] width 827 height 403
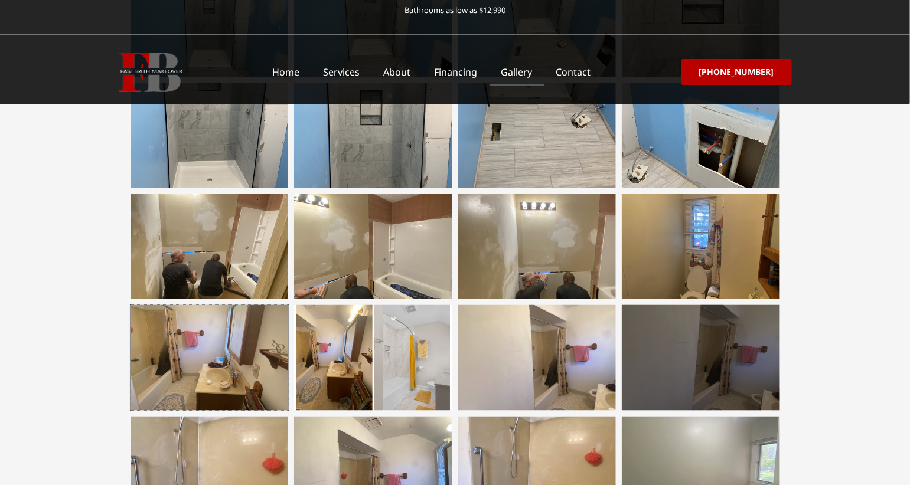
scroll to position [548, 0]
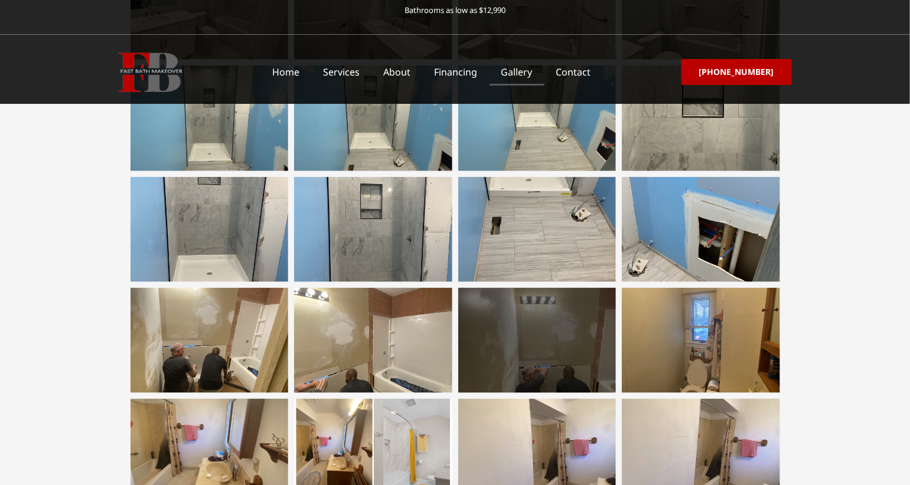
click at [552, 364] on div at bounding box center [537, 340] width 158 height 105
